Goal: Leave review/rating: Leave review/rating

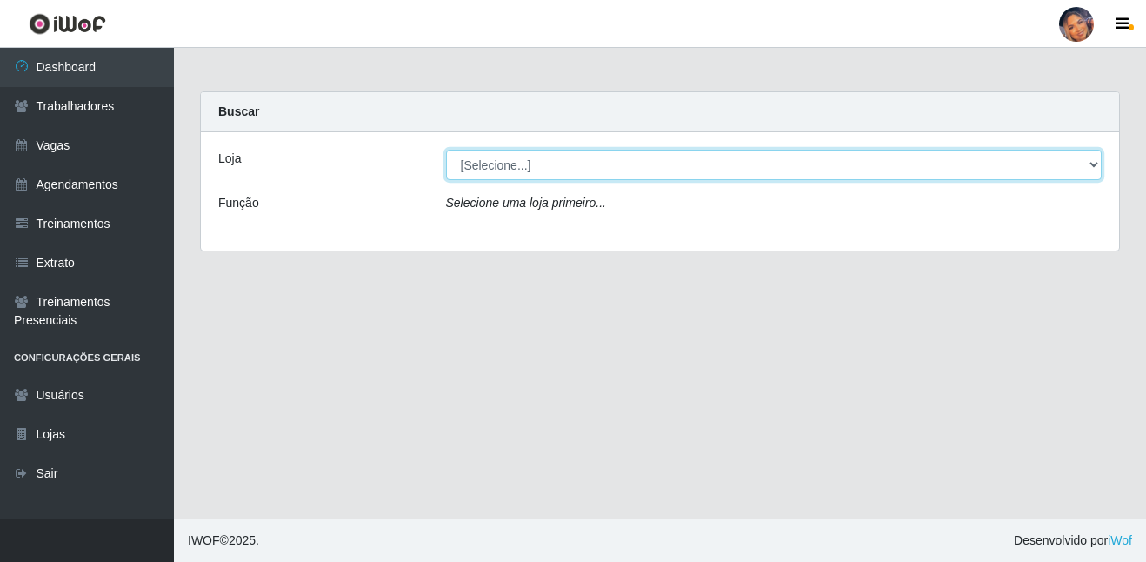
click at [474, 156] on select "[Selecione...] Supermercado Preço Bom" at bounding box center [774, 165] width 656 height 30
select select "169"
click at [446, 150] on select "[Selecione...] Supermercado Preço Bom" at bounding box center [774, 165] width 656 height 30
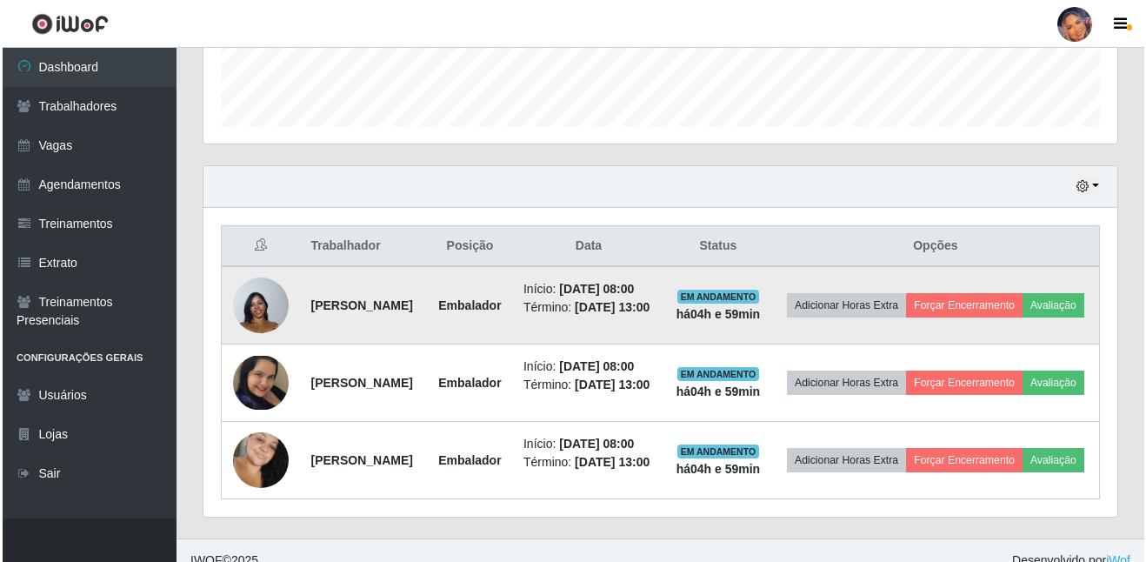
scroll to position [522, 0]
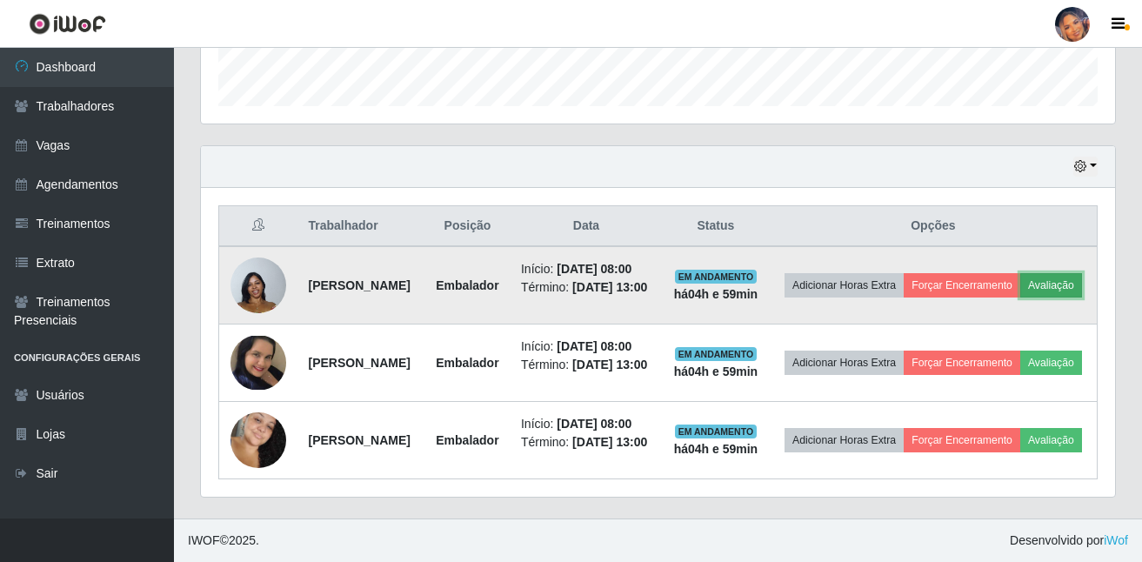
click at [1020, 297] on button "Avaliação" at bounding box center [1051, 285] width 62 height 24
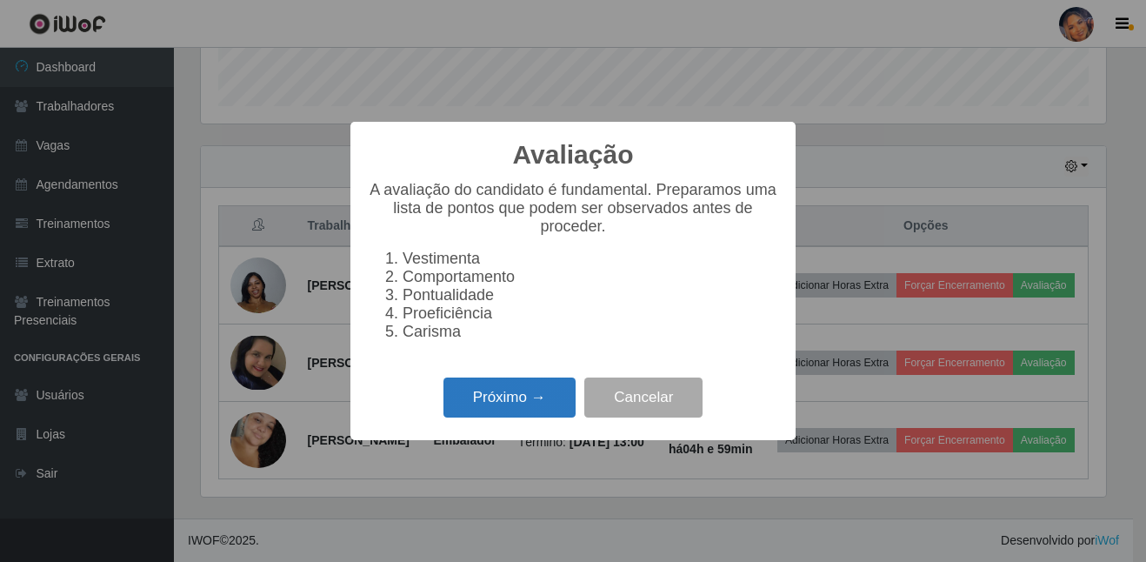
click at [471, 403] on button "Próximo →" at bounding box center [509, 397] width 132 height 41
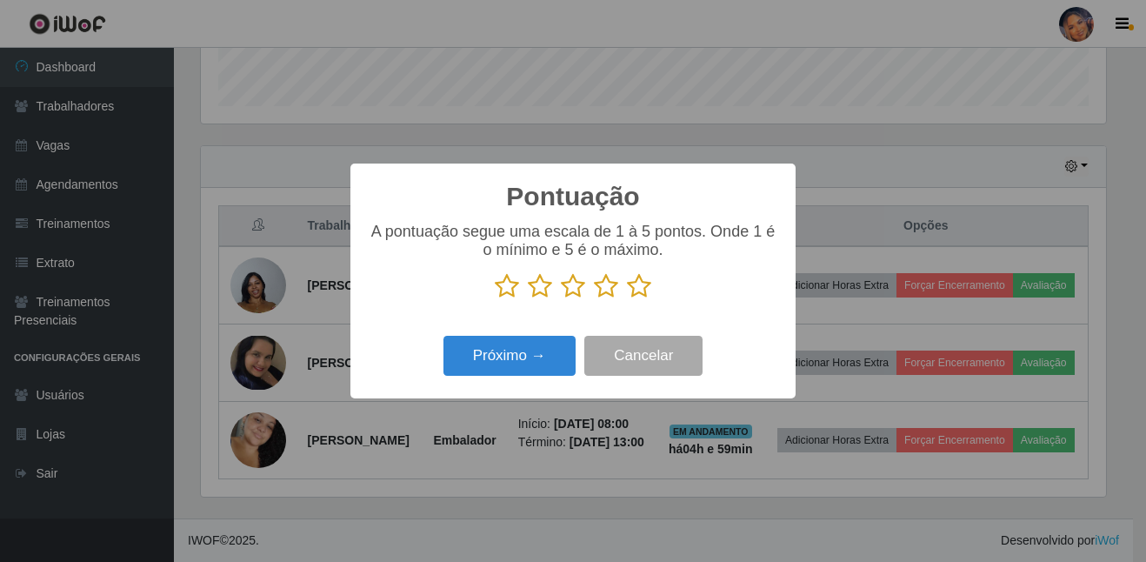
click at [638, 291] on icon at bounding box center [639, 286] width 24 height 26
click at [627, 299] on input "radio" at bounding box center [627, 299] width 0 height 0
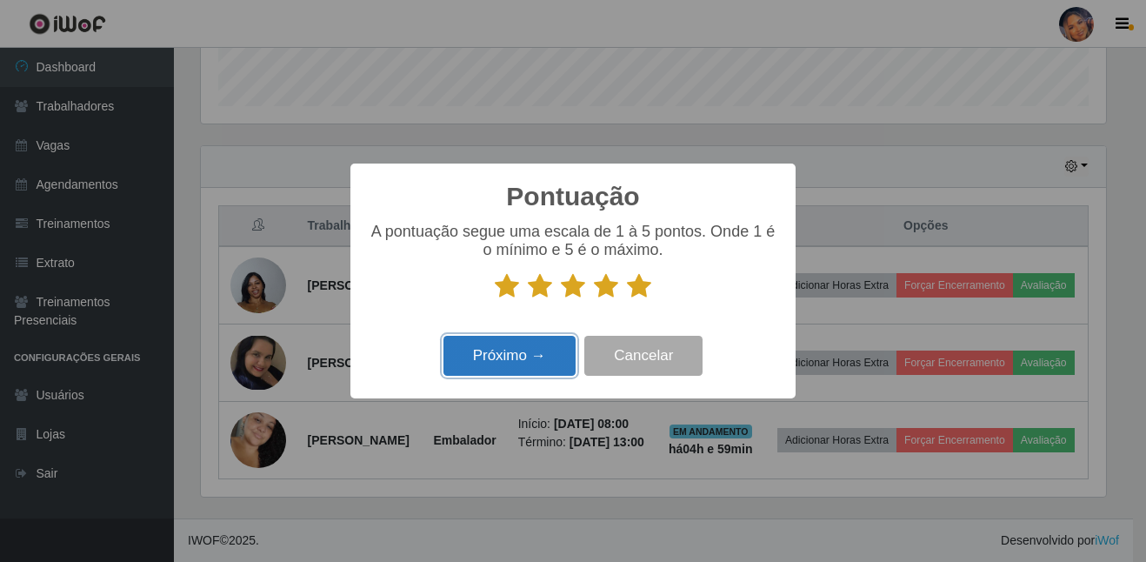
click at [549, 356] on button "Próximo →" at bounding box center [509, 356] width 132 height 41
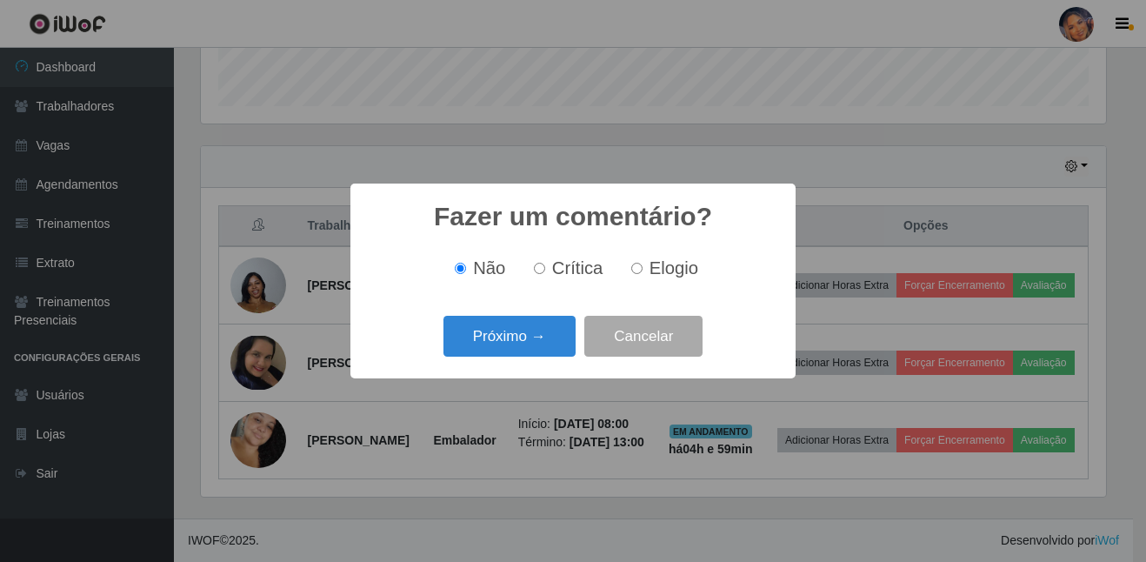
click at [550, 350] on button "Próximo →" at bounding box center [509, 336] width 132 height 41
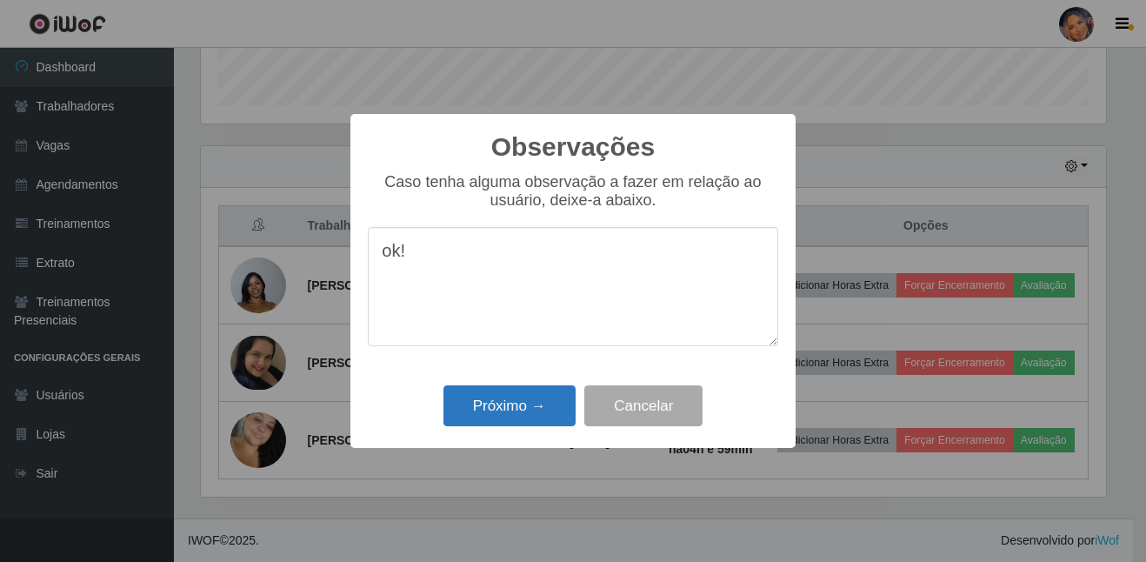
type textarea "ok!"
click at [520, 396] on button "Próximo →" at bounding box center [509, 405] width 132 height 41
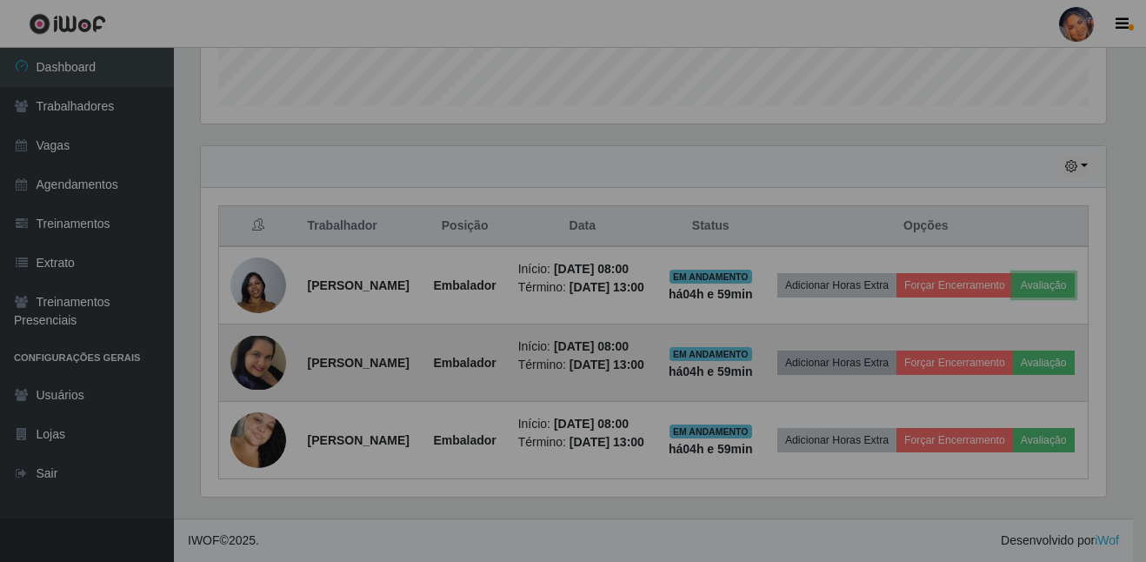
scroll to position [361, 914]
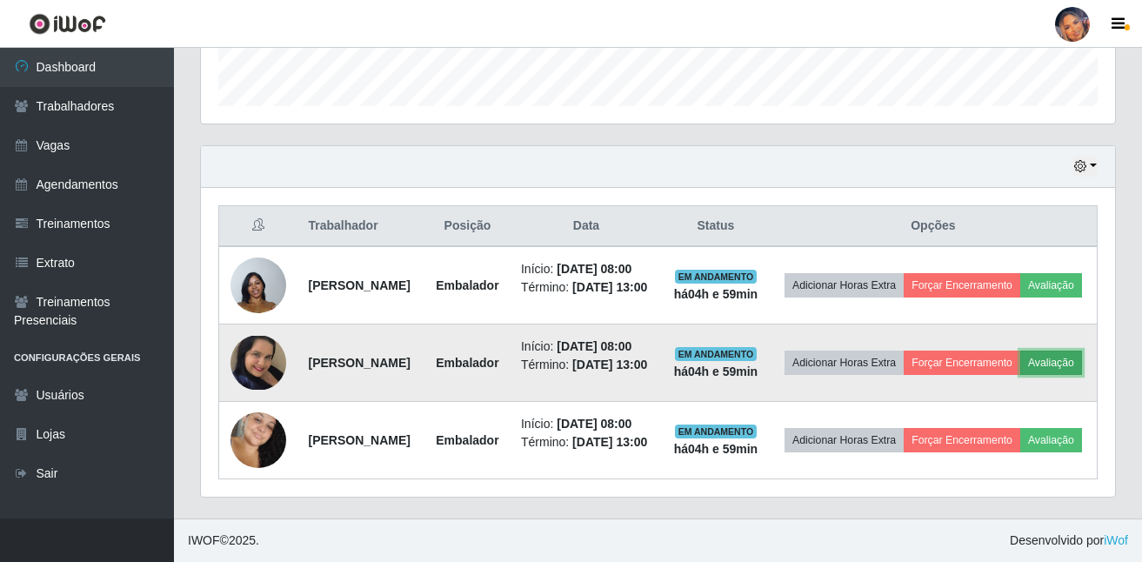
click at [1020, 375] on button "Avaliação" at bounding box center [1051, 362] width 62 height 24
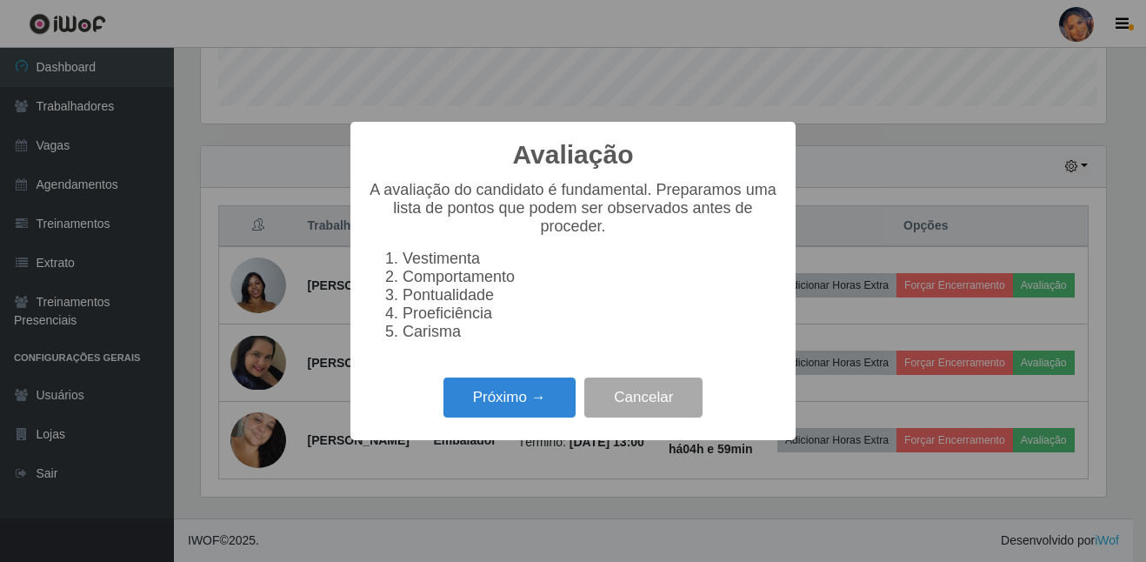
scroll to position [361, 905]
click at [509, 408] on button "Próximo →" at bounding box center [509, 397] width 132 height 41
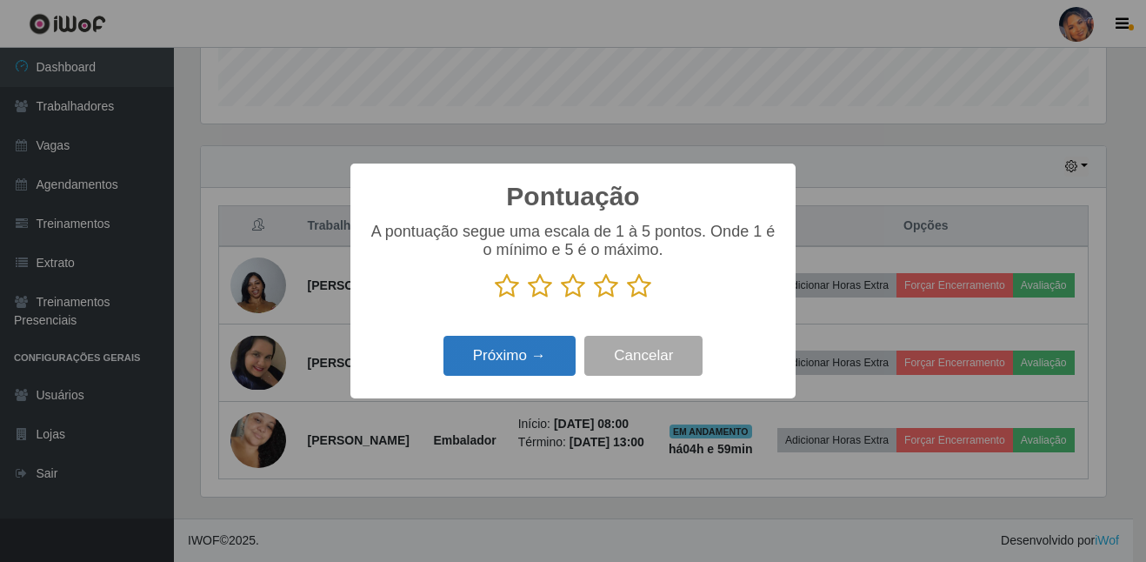
scroll to position [869150, 868605]
drag, startPoint x: 636, startPoint y: 290, endPoint x: 602, endPoint y: 309, distance: 38.5
click at [630, 290] on icon at bounding box center [639, 286] width 24 height 26
click at [627, 299] on input "radio" at bounding box center [627, 299] width 0 height 0
click at [536, 370] on button "Próximo →" at bounding box center [509, 356] width 132 height 41
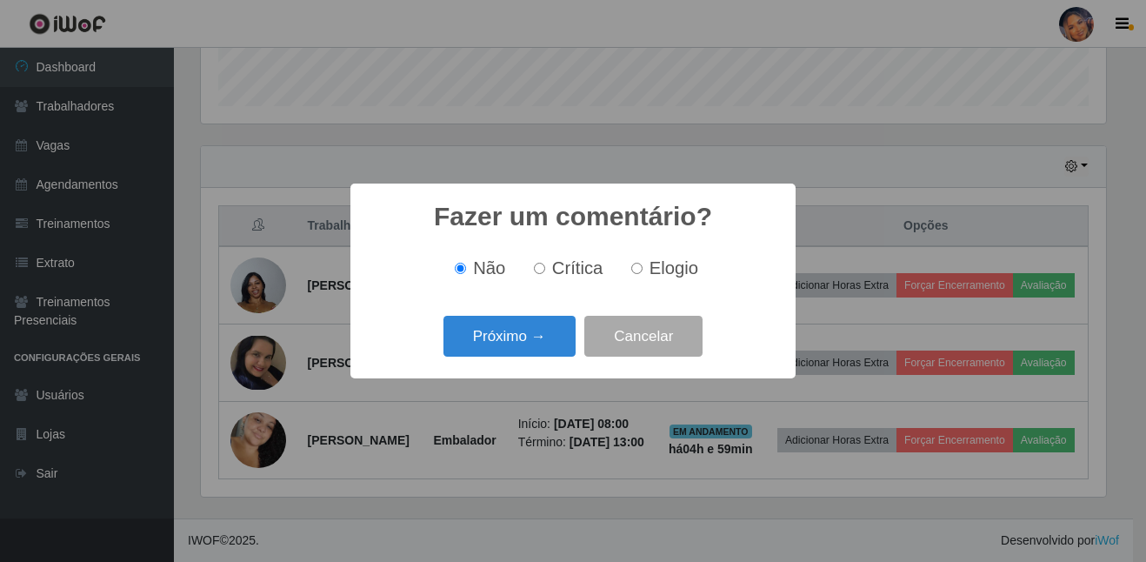
click at [530, 348] on button "Próximo →" at bounding box center [509, 336] width 132 height 41
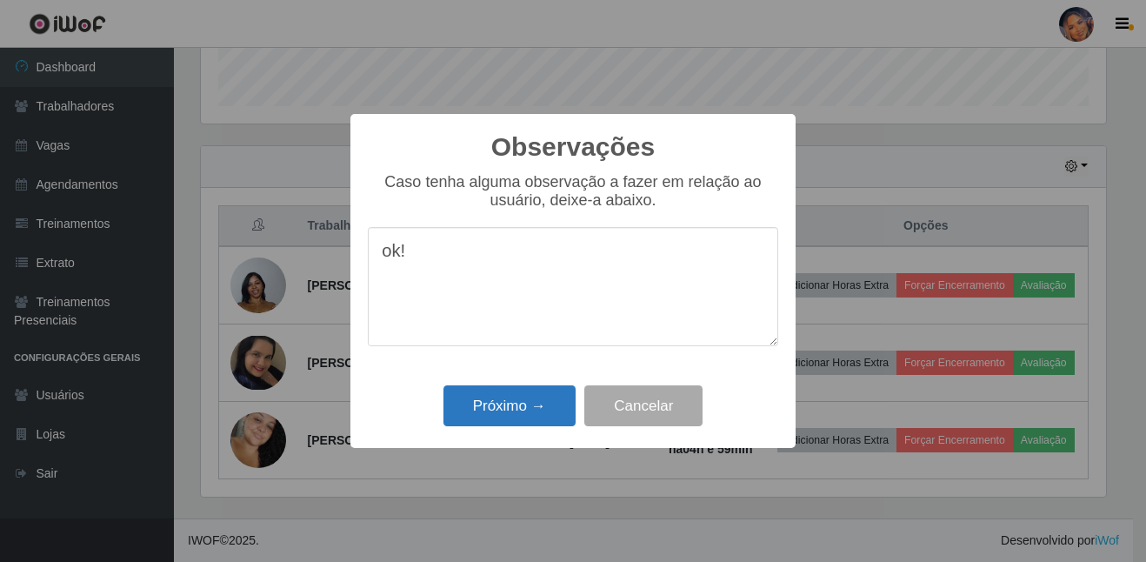
type textarea "ok!"
click at [473, 409] on button "Próximo →" at bounding box center [509, 405] width 132 height 41
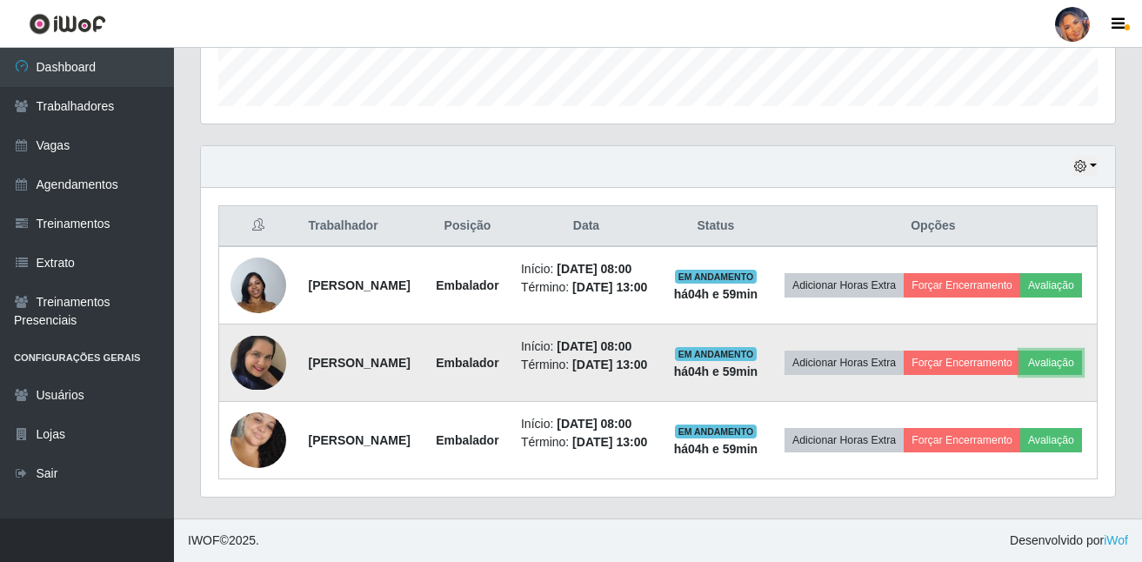
scroll to position [609, 0]
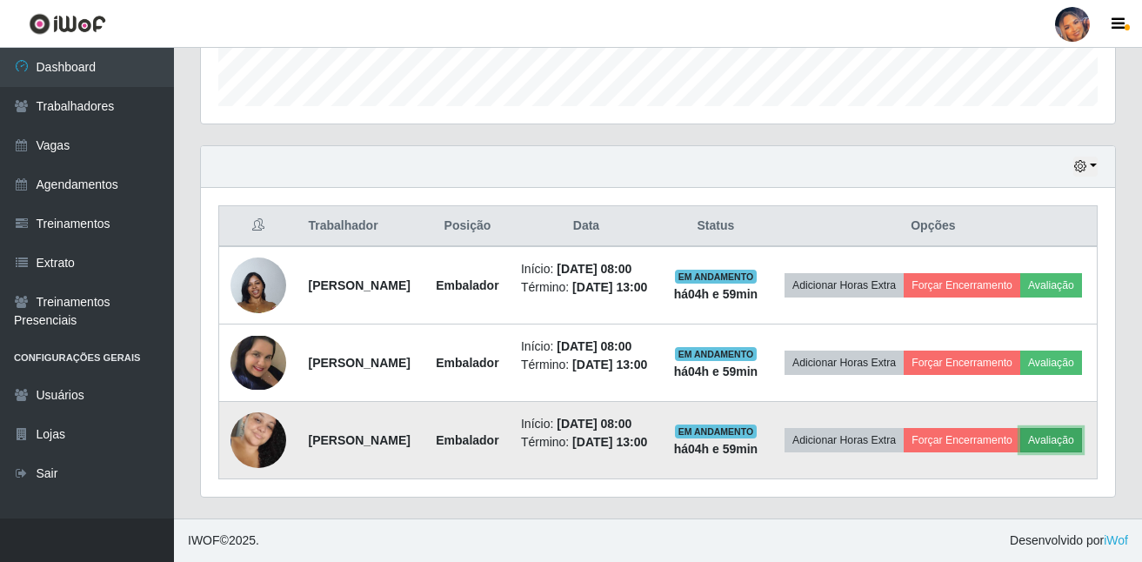
click at [1020, 443] on button "Avaliação" at bounding box center [1051, 440] width 62 height 24
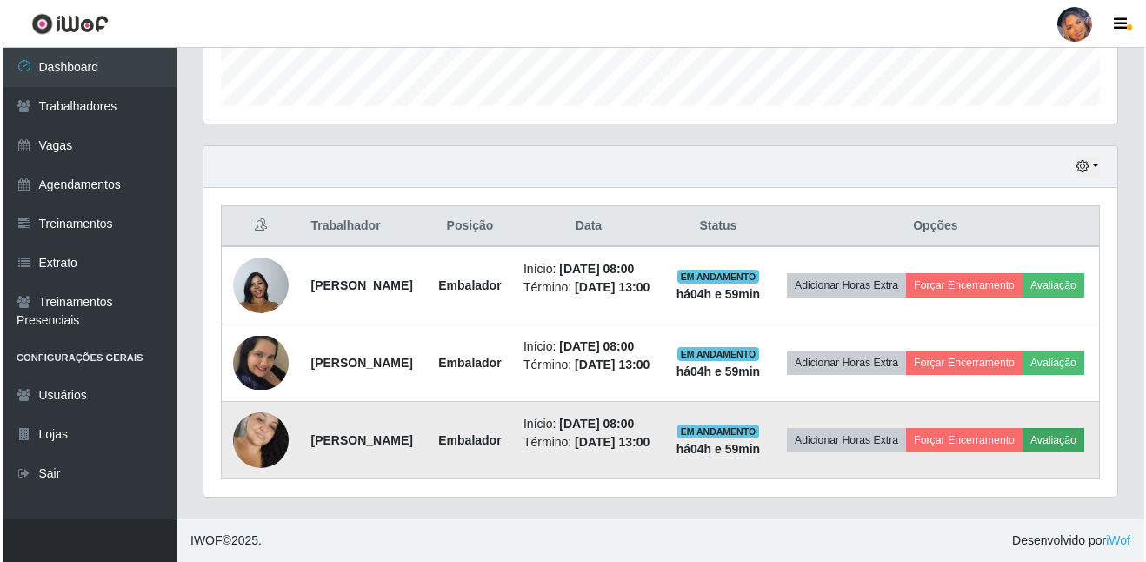
scroll to position [361, 905]
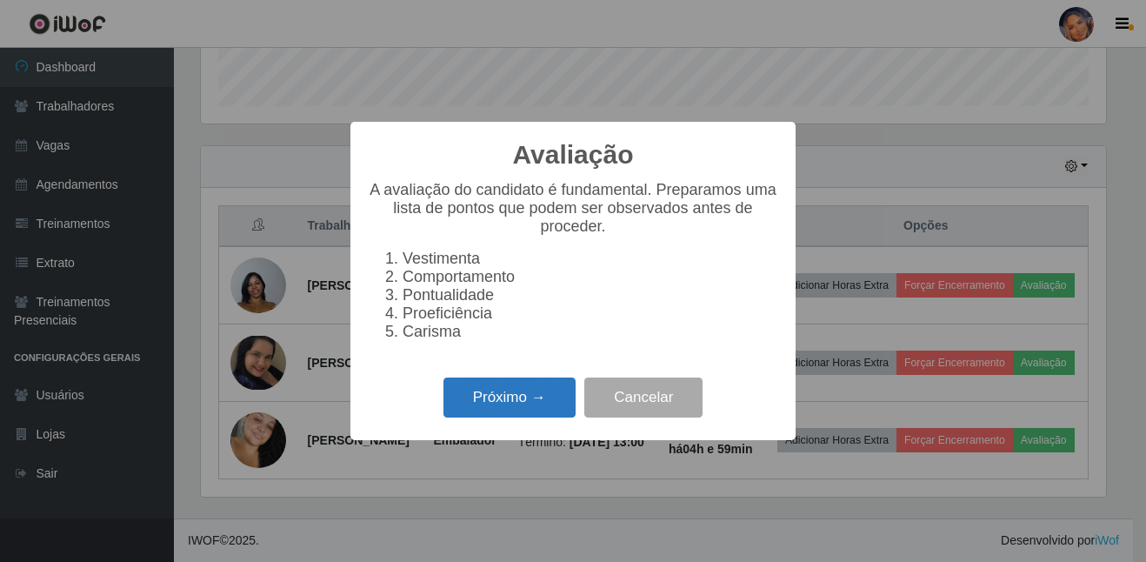
click at [510, 388] on button "Próximo →" at bounding box center [509, 397] width 132 height 41
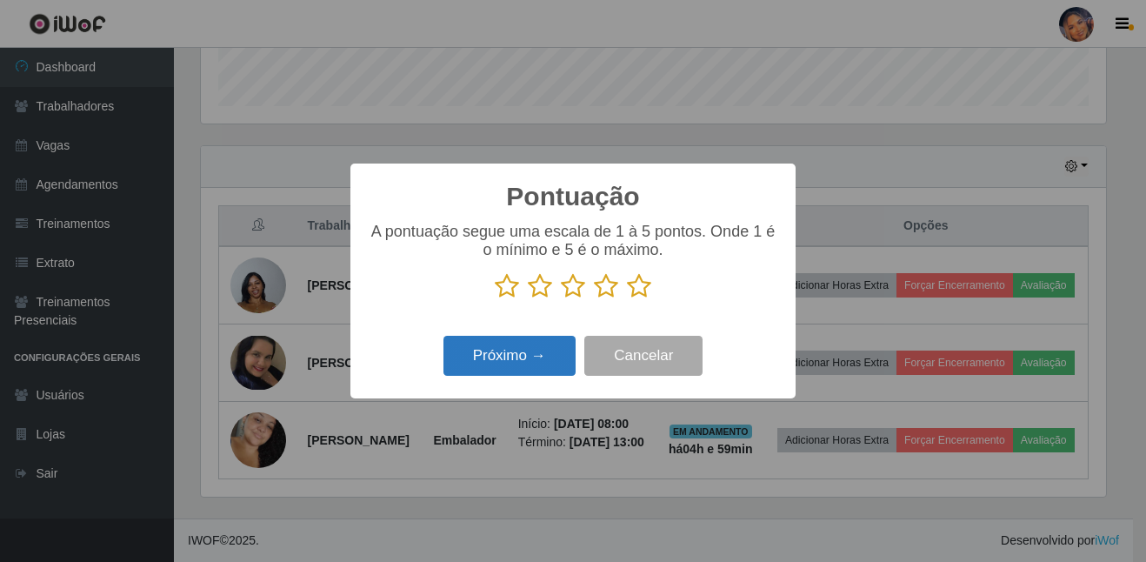
scroll to position [869150, 868605]
click at [648, 297] on icon at bounding box center [639, 286] width 24 height 26
click at [627, 299] on input "radio" at bounding box center [627, 299] width 0 height 0
click at [527, 365] on button "Próximo →" at bounding box center [509, 356] width 132 height 41
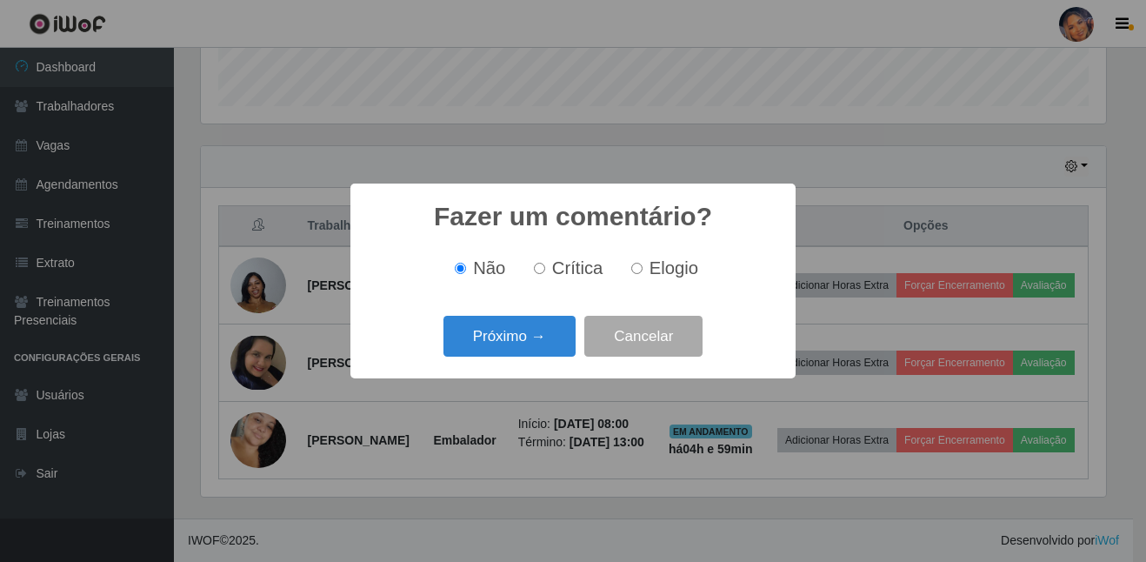
click at [529, 351] on button "Próximo →" at bounding box center [509, 336] width 132 height 41
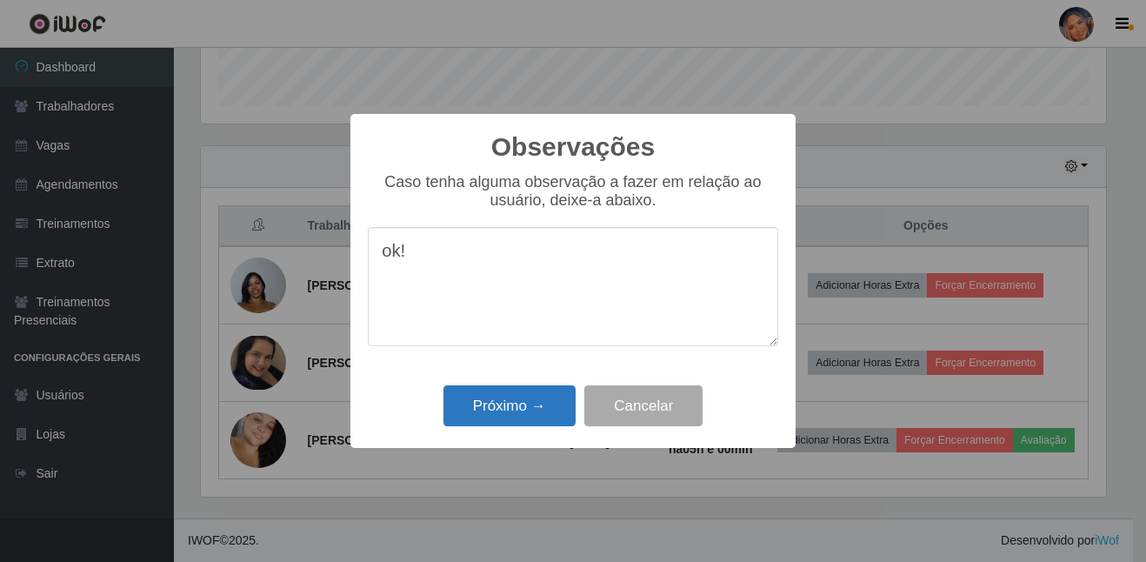
type textarea "ok!"
drag, startPoint x: 491, startPoint y: 417, endPoint x: 684, endPoint y: 317, distance: 217.4
click at [495, 414] on button "Próximo →" at bounding box center [509, 405] width 132 height 41
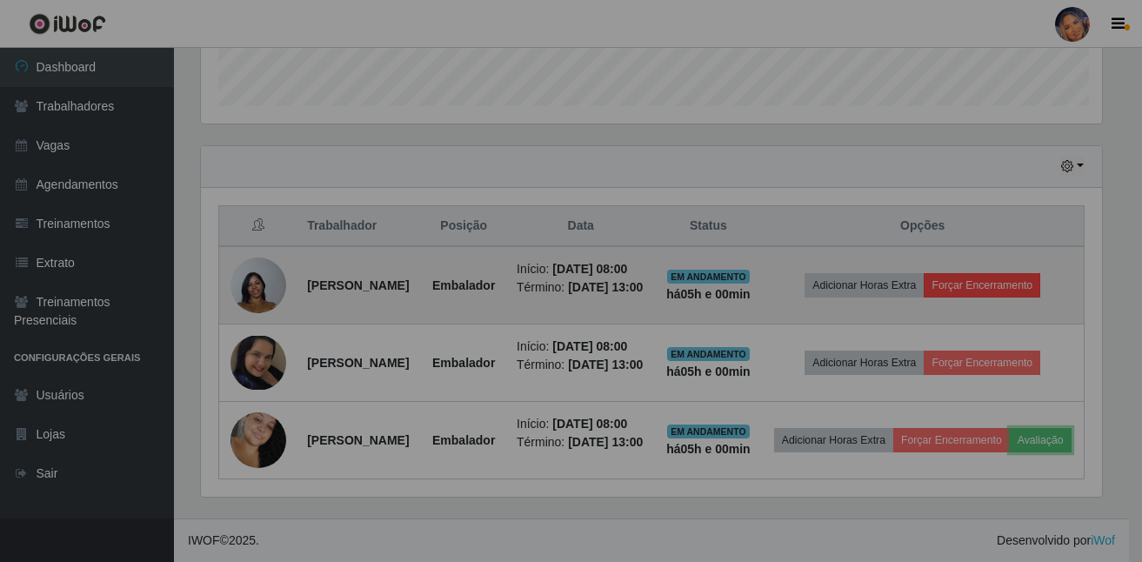
scroll to position [361, 914]
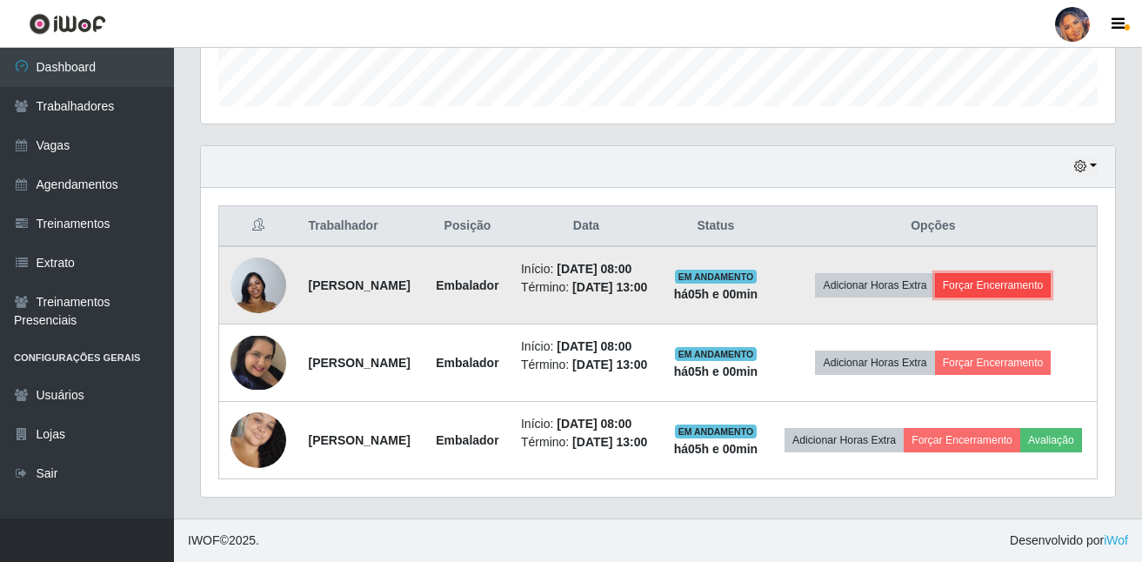
click at [1043, 273] on button "Forçar Encerramento" at bounding box center [993, 285] width 117 height 24
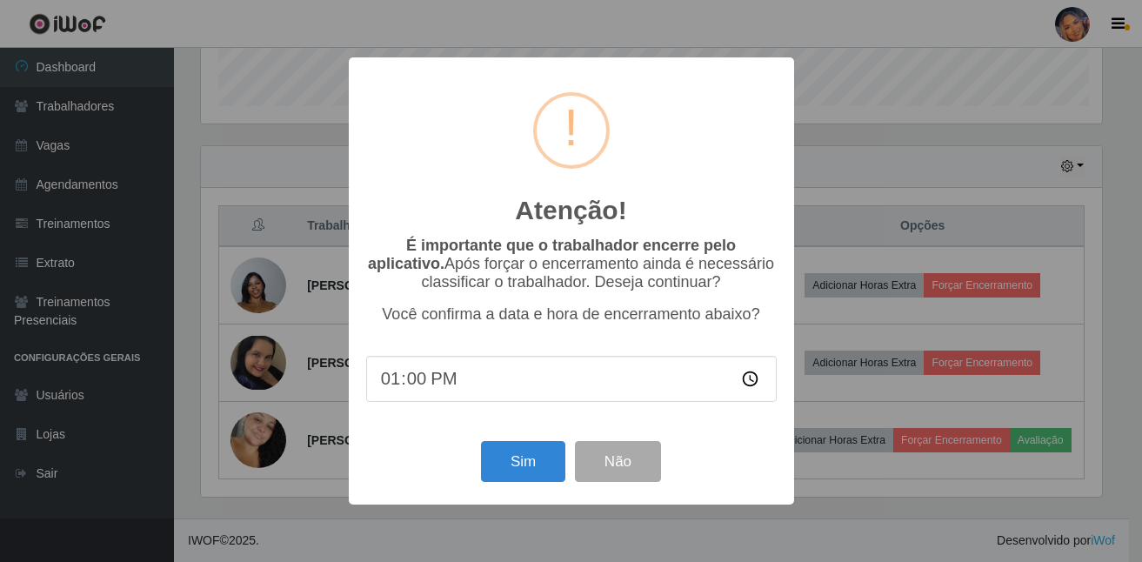
scroll to position [361, 905]
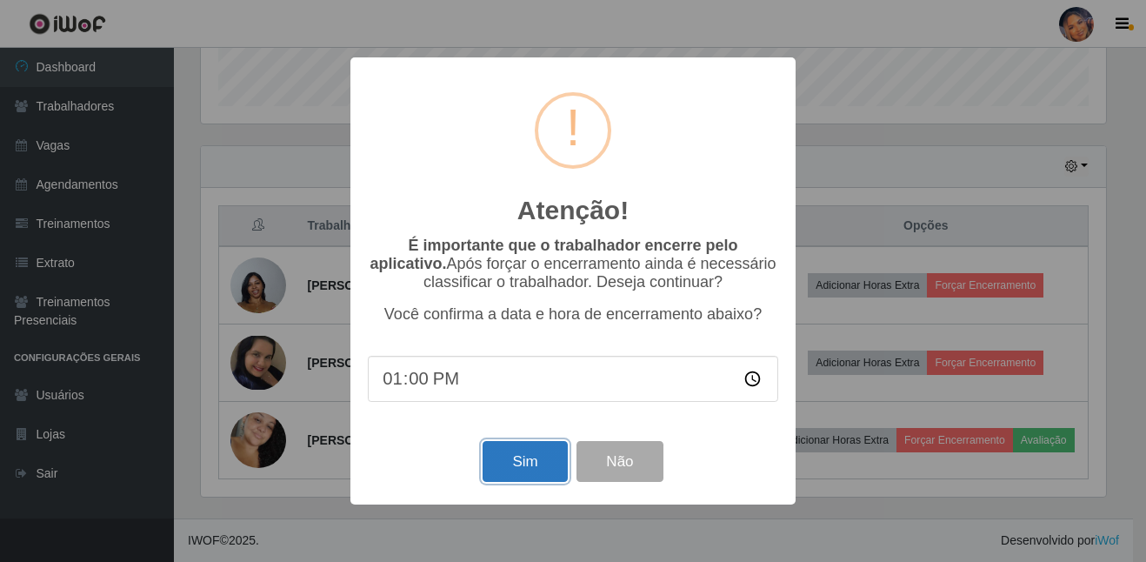
click at [514, 460] on button "Sim" at bounding box center [525, 461] width 84 height 41
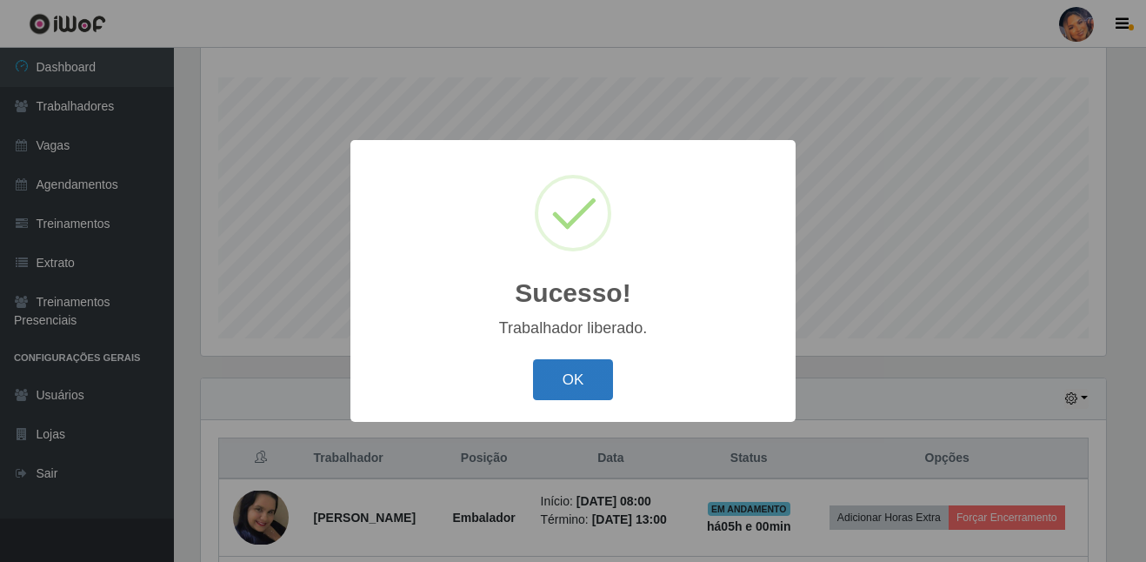
click at [571, 381] on button "OK" at bounding box center [573, 379] width 81 height 41
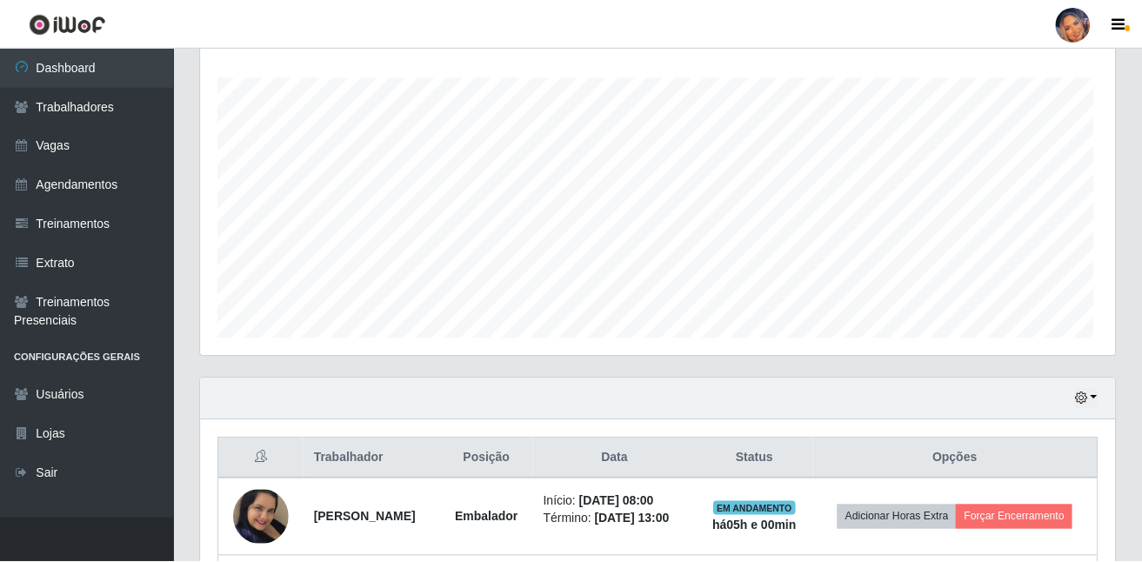
scroll to position [0, 0]
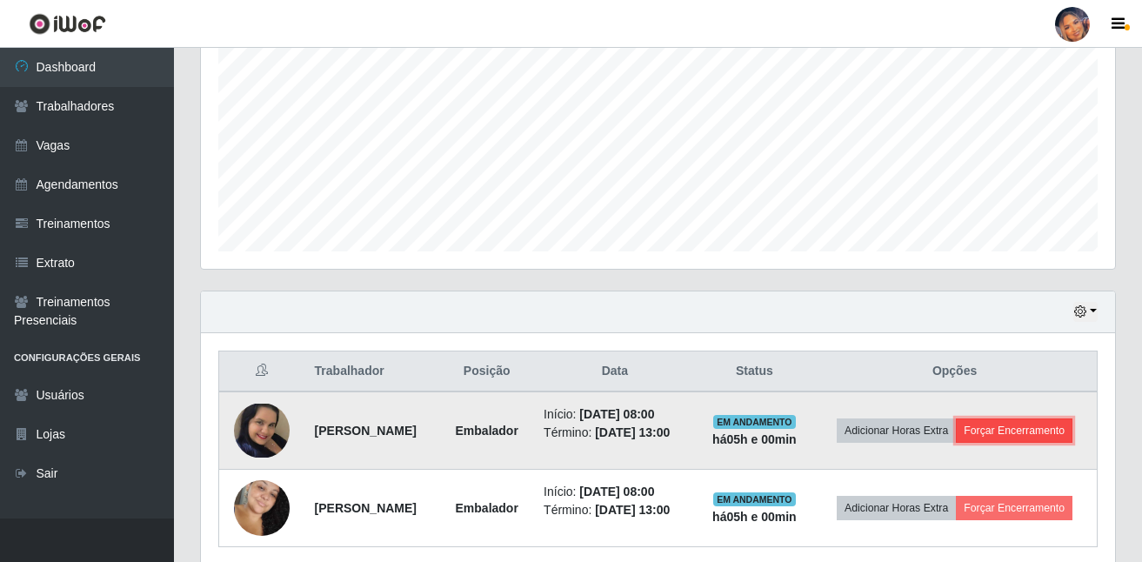
click at [956, 443] on button "Forçar Encerramento" at bounding box center [1014, 430] width 117 height 24
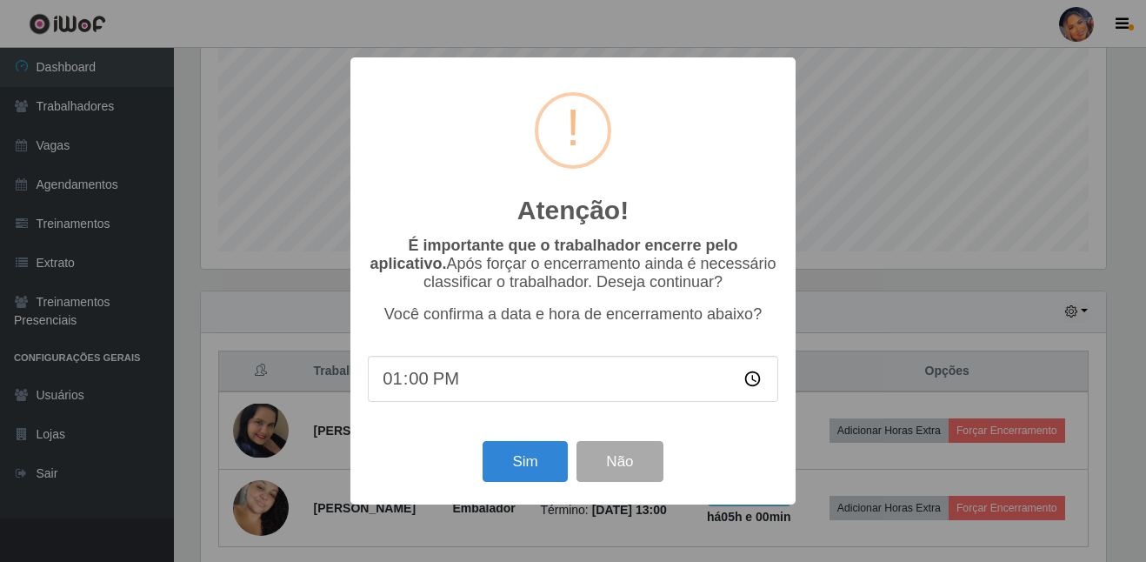
click at [530, 486] on div "Sim Não" at bounding box center [573, 461] width 410 height 50
click at [534, 473] on button "Sim" at bounding box center [525, 461] width 84 height 41
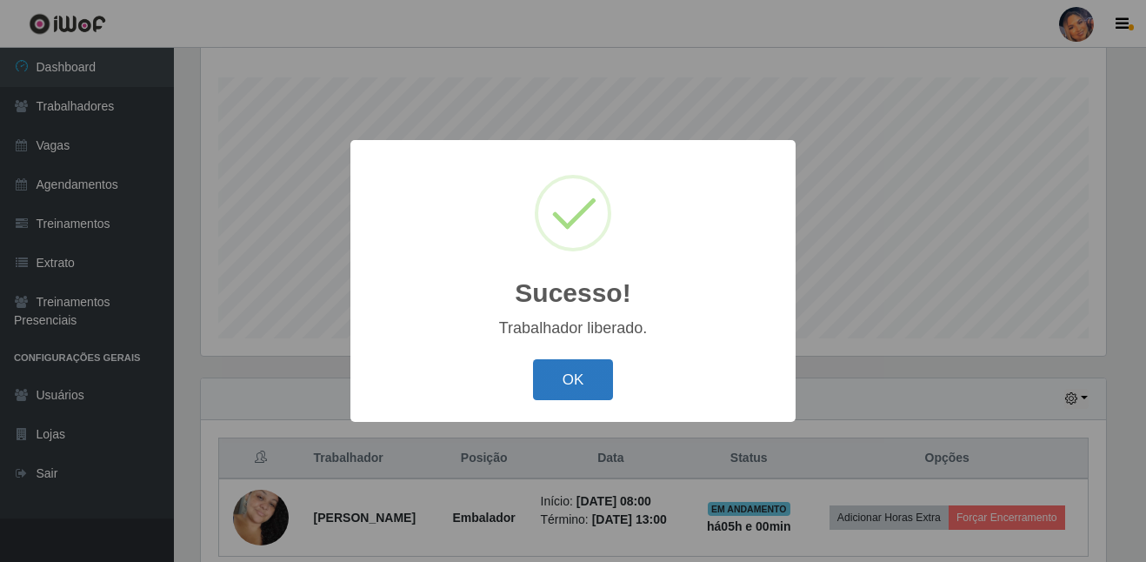
click at [553, 382] on button "OK" at bounding box center [573, 379] width 81 height 41
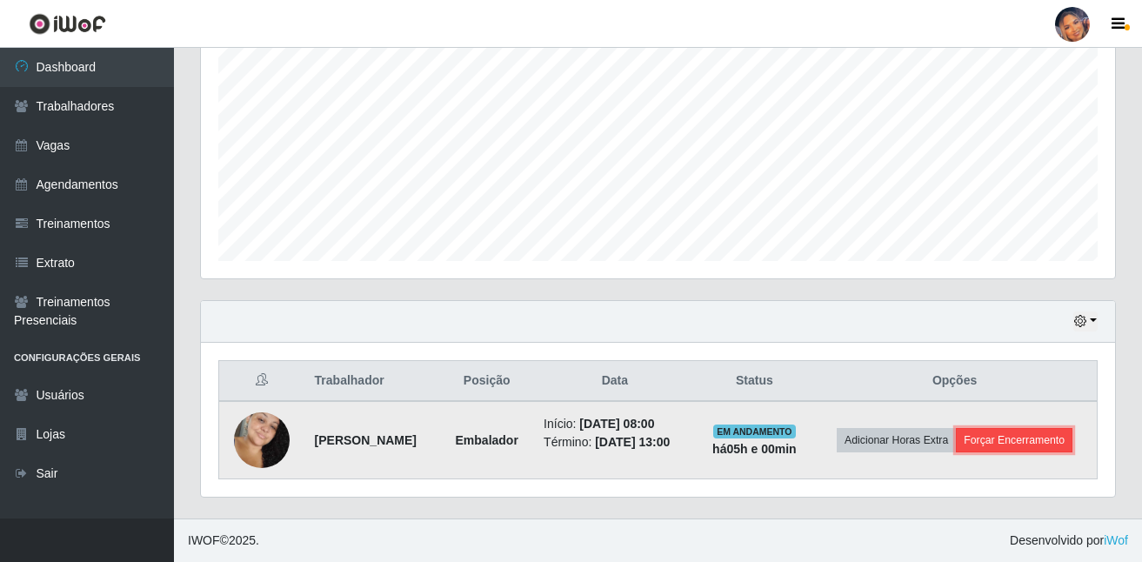
click at [1023, 448] on button "Forçar Encerramento" at bounding box center [1014, 440] width 117 height 24
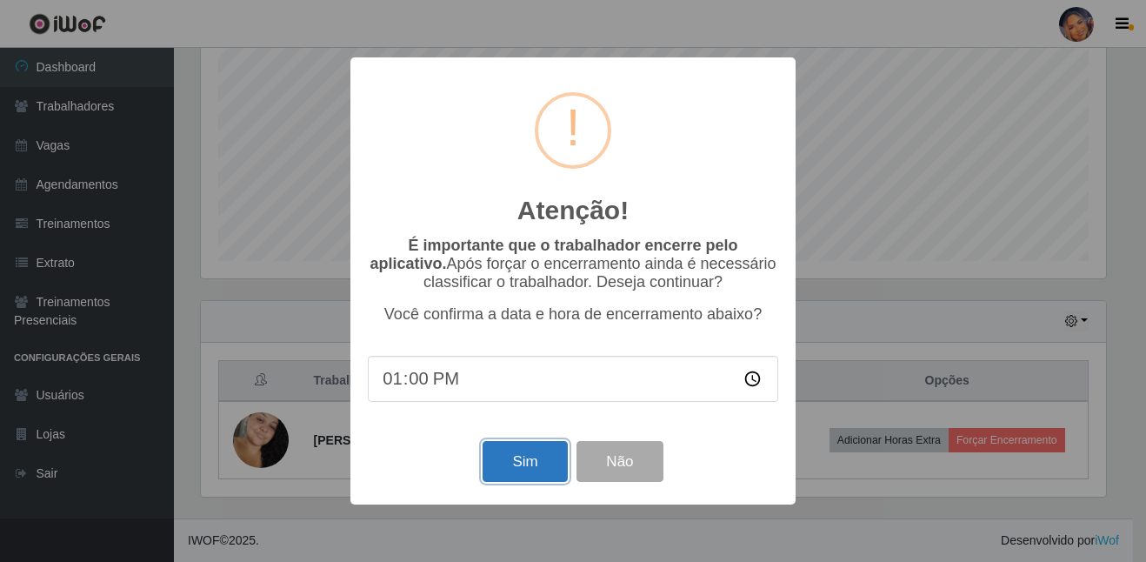
drag, startPoint x: 531, startPoint y: 476, endPoint x: 543, endPoint y: 471, distance: 12.9
click at [540, 473] on button "Sim" at bounding box center [525, 461] width 84 height 41
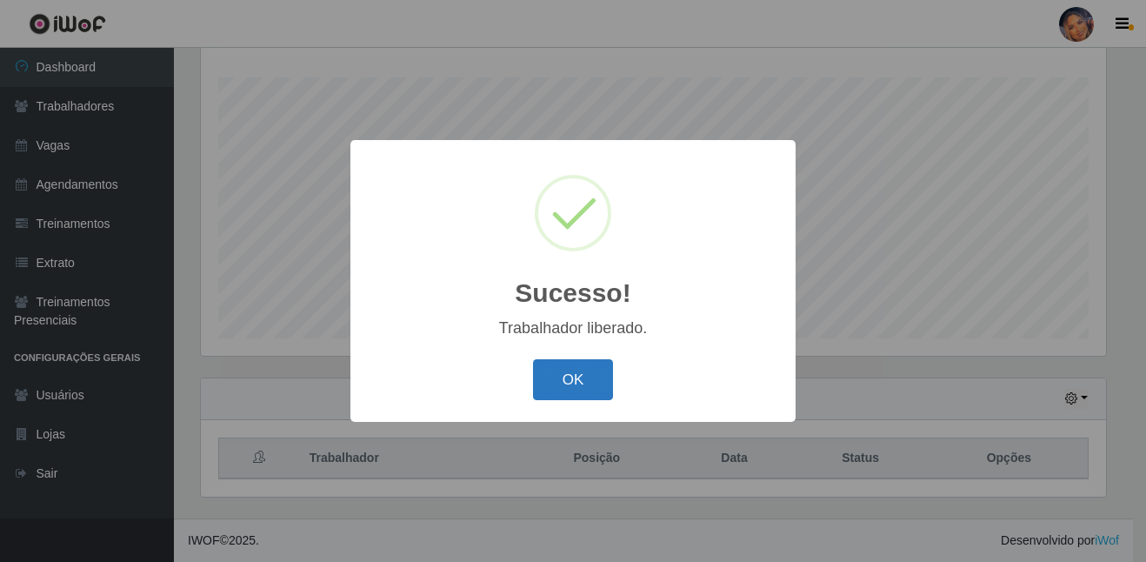
click at [550, 377] on button "OK" at bounding box center [573, 379] width 81 height 41
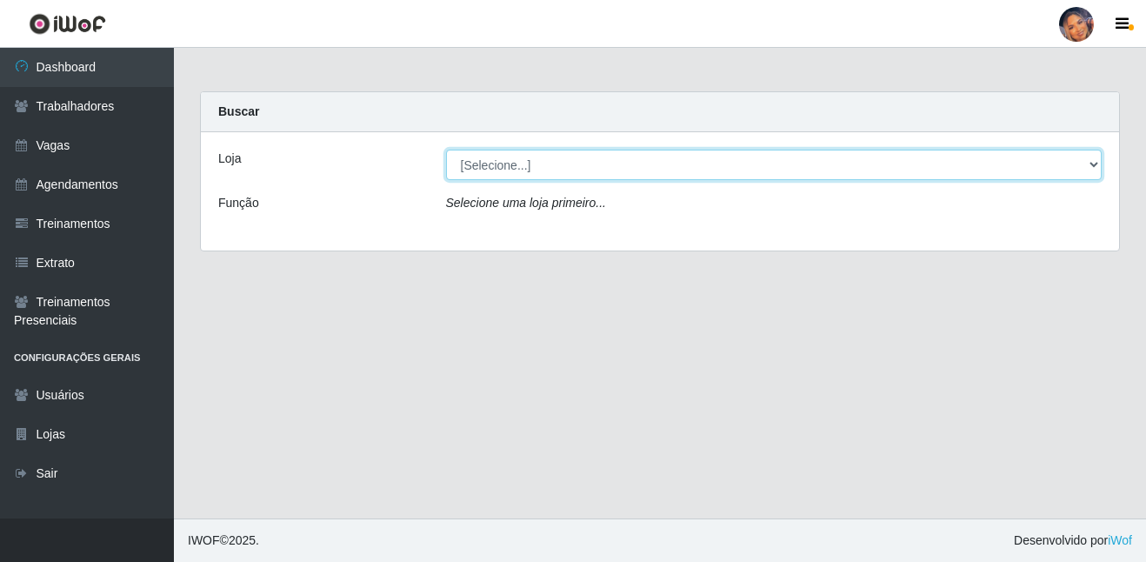
click at [491, 159] on select "[Selecione...] Supermercado Preço Bom" at bounding box center [774, 165] width 656 height 30
select select "169"
click at [446, 150] on select "[Selecione...] Supermercado Preço Bom" at bounding box center [774, 165] width 656 height 30
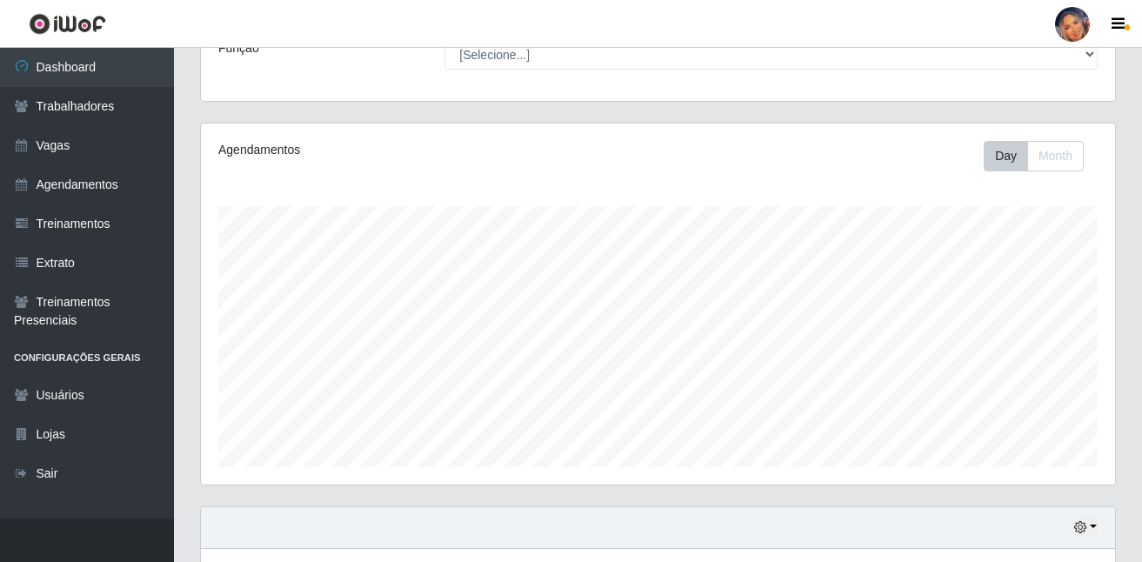
scroll to position [283, 0]
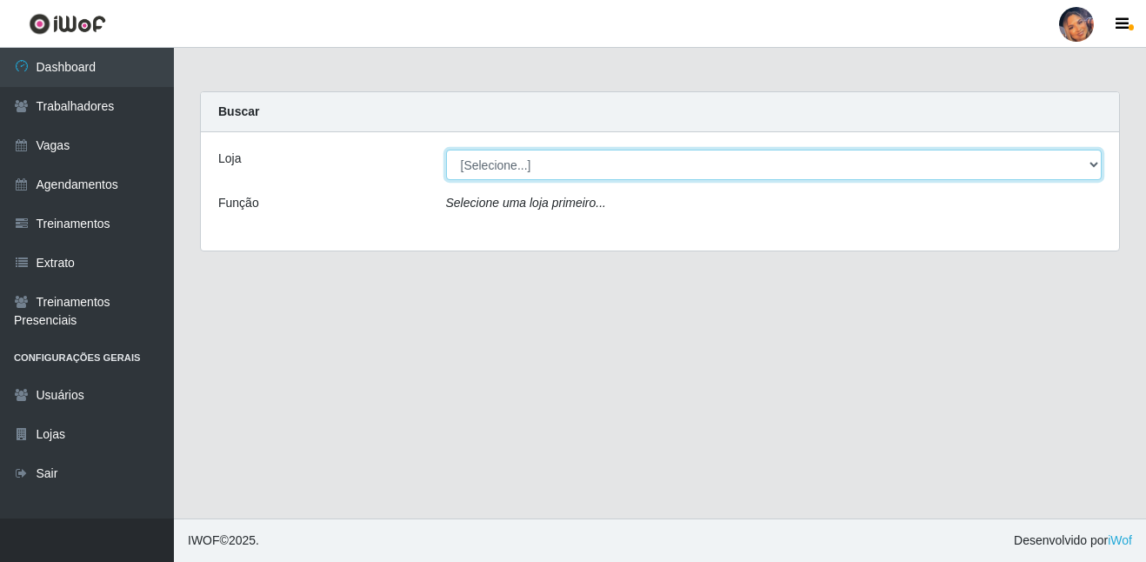
click at [535, 177] on select "[Selecione...] Supermercado Preço Bom" at bounding box center [774, 165] width 656 height 30
select select "169"
click at [446, 150] on select "[Selecione...] Supermercado Preço Bom" at bounding box center [774, 165] width 656 height 30
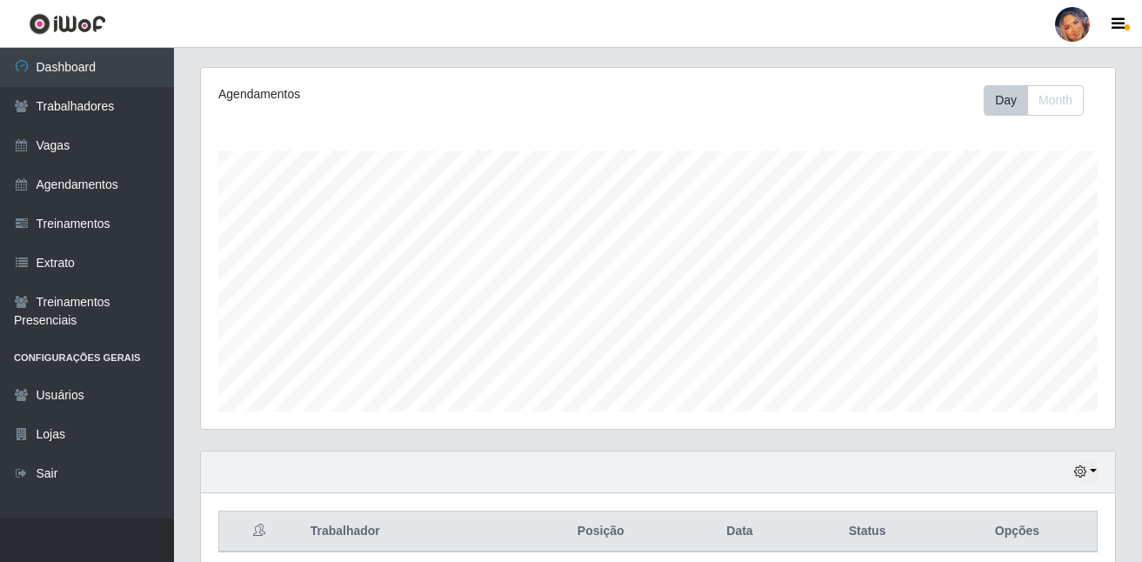
scroll to position [283, 0]
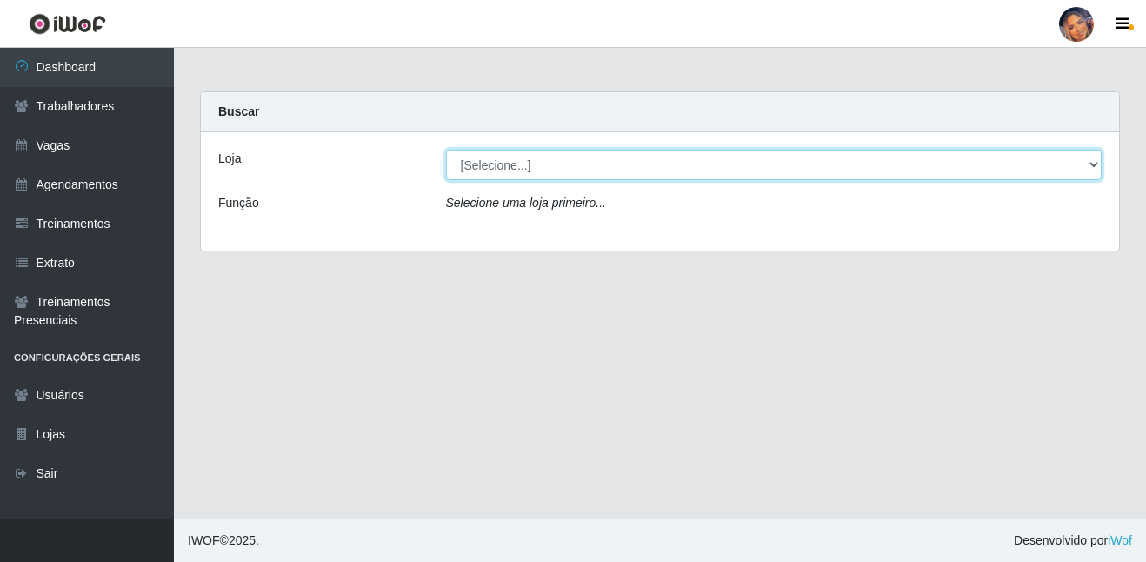
click at [532, 172] on select "[Selecione...] Supermercado Preço Bom" at bounding box center [774, 165] width 656 height 30
select select "169"
click at [446, 150] on select "[Selecione...] Supermercado Preço Bom" at bounding box center [774, 165] width 656 height 30
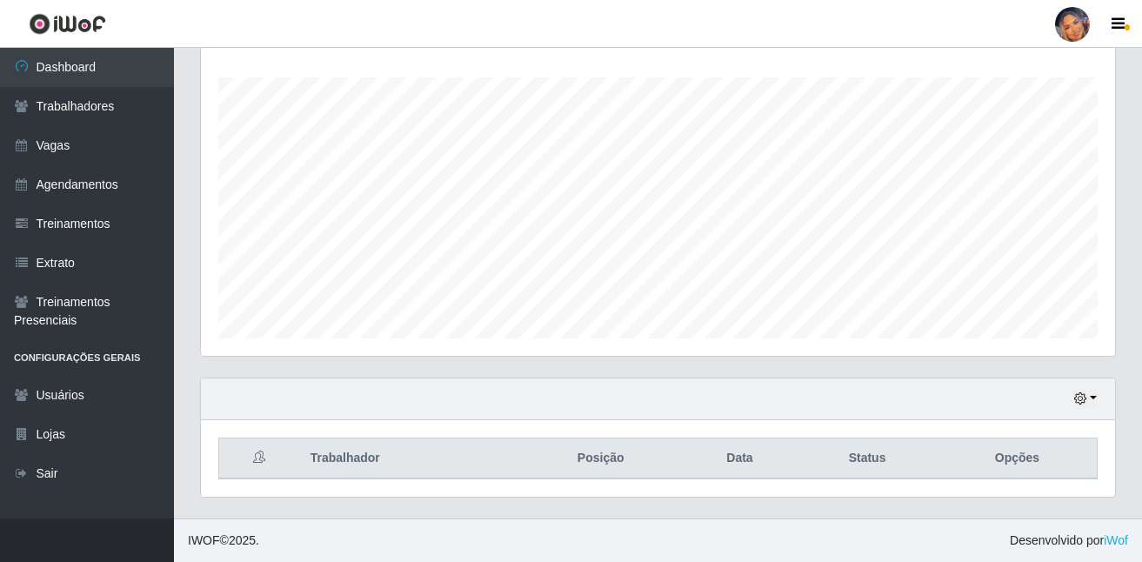
scroll to position [361, 914]
